Goal: Find specific page/section: Find specific page/section

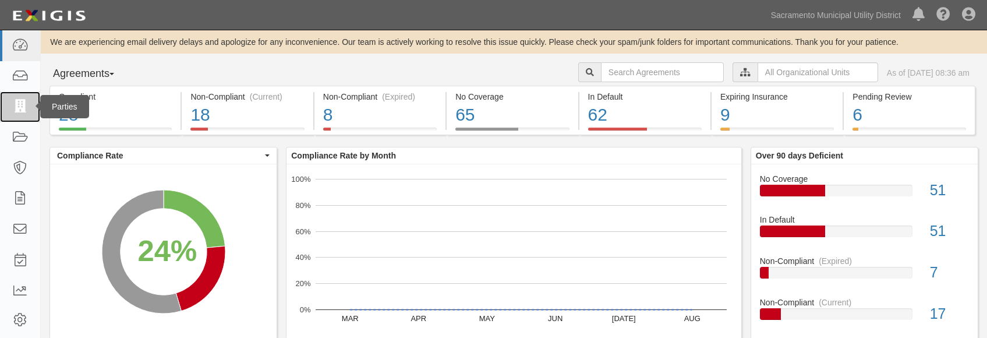
click at [17, 104] on icon at bounding box center [20, 106] width 16 height 13
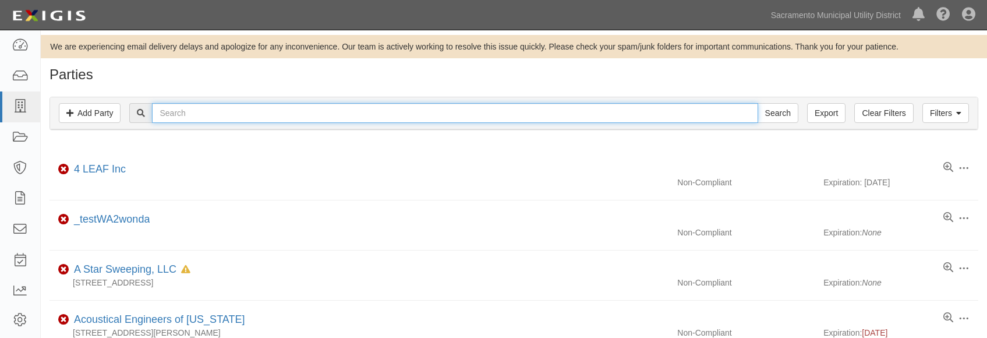
click at [200, 108] on input "text" at bounding box center [455, 113] width 606 height 20
type input "maxim"
click at [758, 103] on input "Search" at bounding box center [778, 113] width 41 height 20
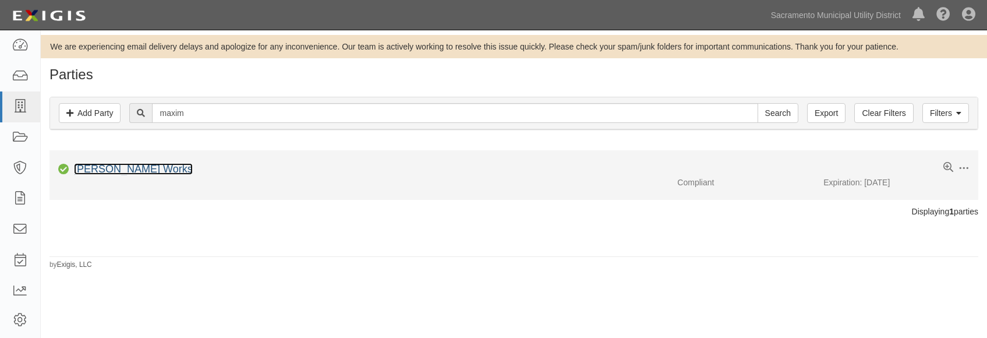
click at [155, 168] on link "Maxim Crane Works" at bounding box center [133, 169] width 119 height 12
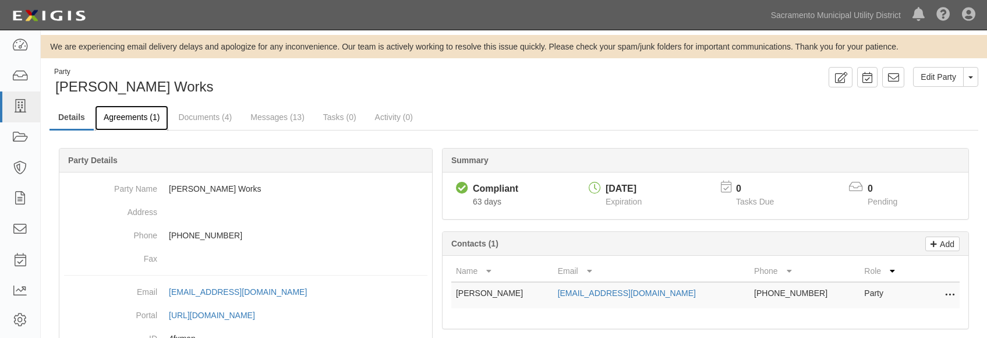
click at [128, 119] on link "Agreements (1)" at bounding box center [131, 117] width 73 height 25
